Goal: Information Seeking & Learning: Learn about a topic

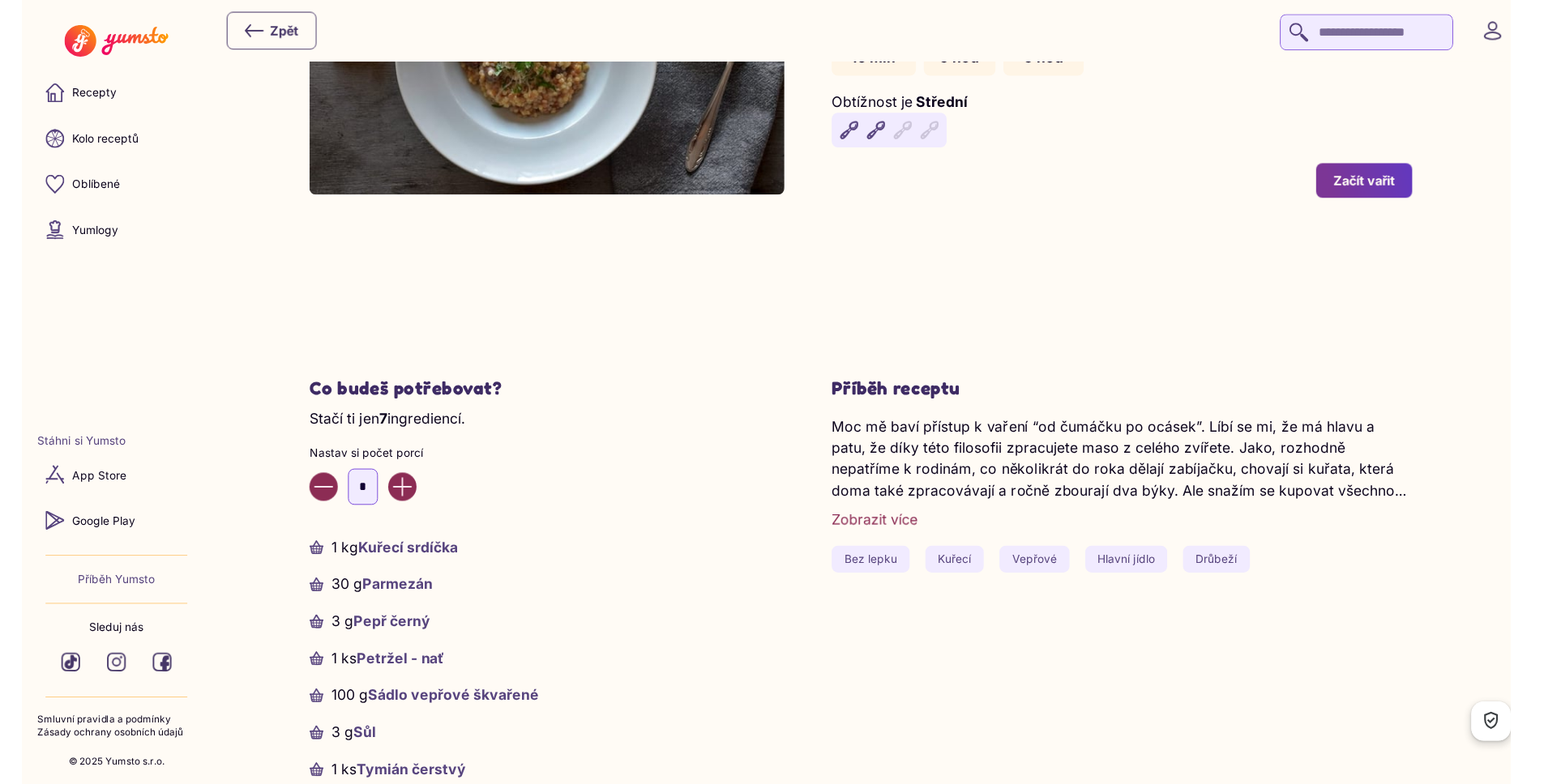
scroll to position [207, 0]
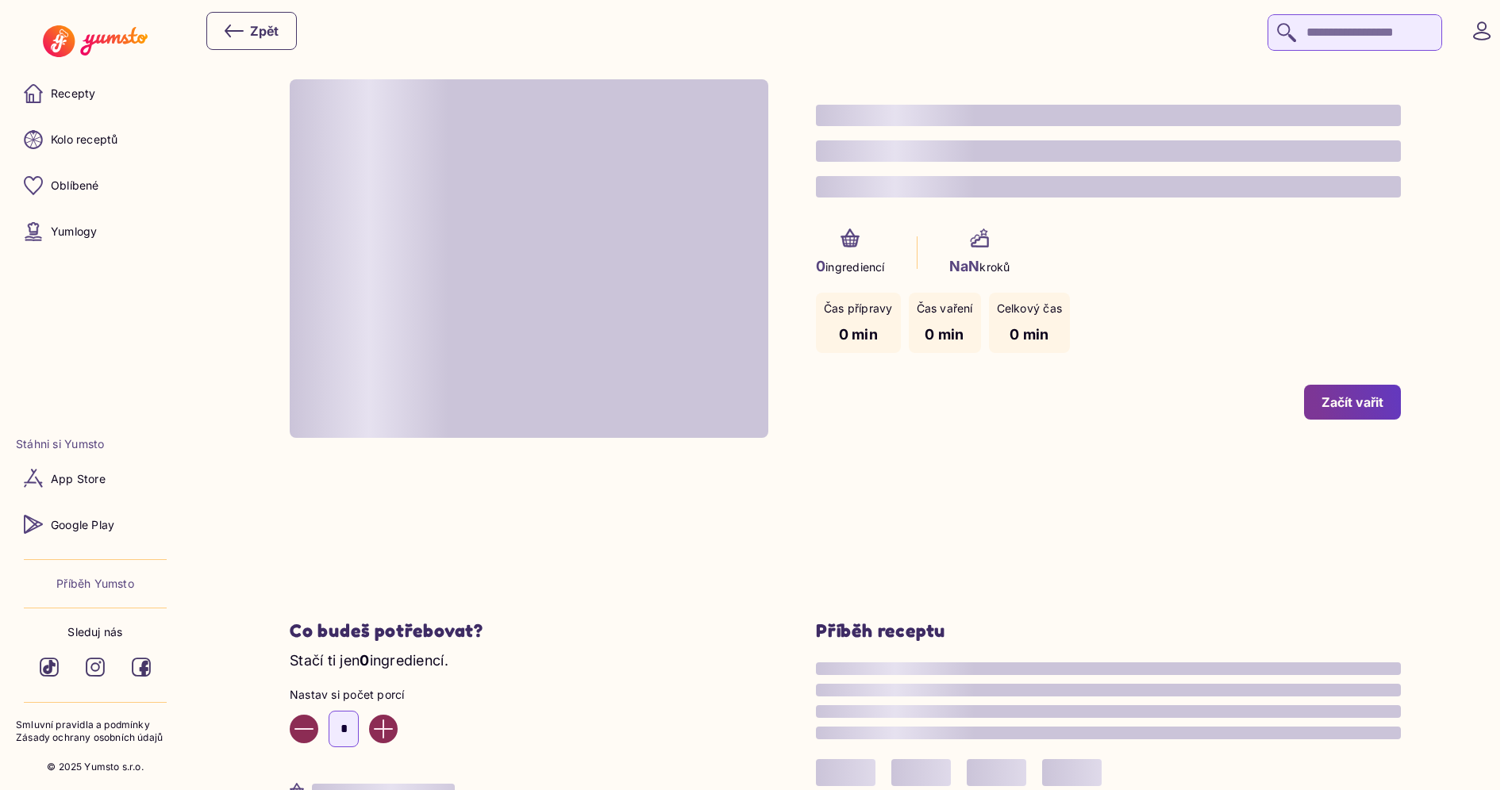
click at [1182, 251] on div "0 ingrediencí NaN kroků" at bounding box center [1108, 253] width 584 height 49
